Goal: Register for event/course

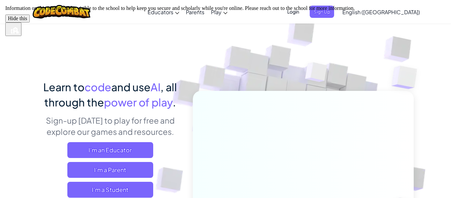
click at [30, 22] on button "Hide this" at bounding box center [17, 19] width 24 height 8
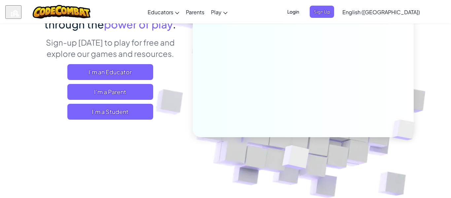
scroll to position [79, 0]
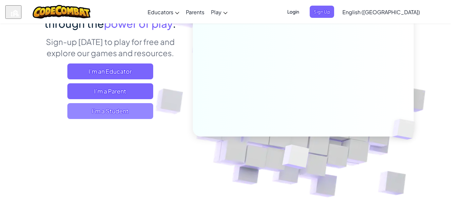
click at [110, 107] on span "I'm a Student" at bounding box center [110, 111] width 86 height 16
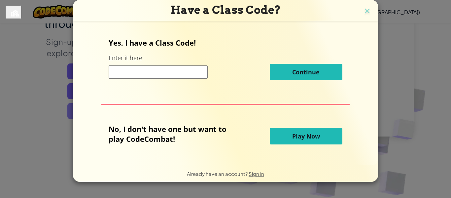
click at [110, 107] on div "Yes, I have a Class Code! Enter it here: Continue No, I don't have one but want…" at bounding box center [226, 93] width 292 height 130
click at [163, 87] on div "Yes, I have a Class Code! Enter it here: Continue No, I don't have one but want…" at bounding box center [226, 93] width 292 height 130
click at [146, 72] on input at bounding box center [158, 71] width 99 height 13
type input "Fire Hill face"
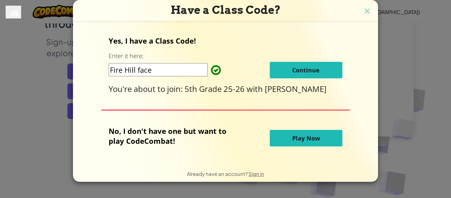
click at [293, 134] on span "Play Now" at bounding box center [307, 138] width 28 height 8
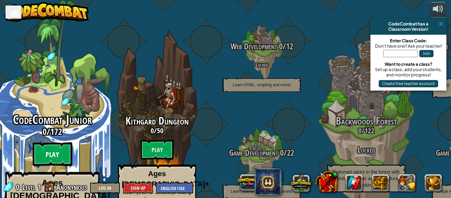
click at [62, 142] on btn "Play" at bounding box center [53, 154] width 40 height 24
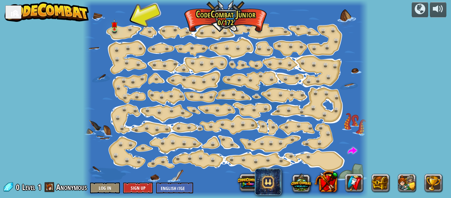
click at [123, 27] on div at bounding box center [225, 99] width 285 height 198
click at [117, 28] on img at bounding box center [114, 21] width 6 height 15
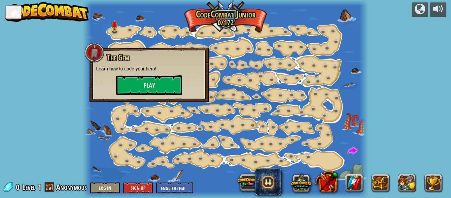
click at [53, 6] on img at bounding box center [47, 12] width 85 height 20
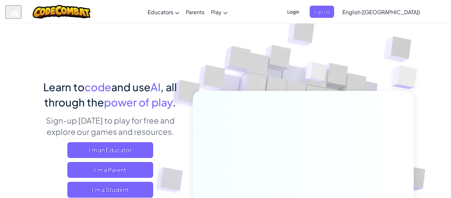
click at [303, 14] on span "Login" at bounding box center [294, 12] width 20 height 12
